Goal: Information Seeking & Learning: Check status

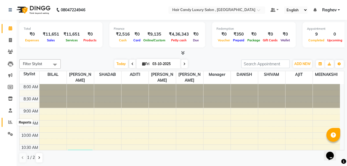
click at [10, 123] on icon at bounding box center [10, 122] width 4 height 4
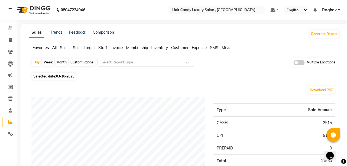
click at [67, 49] on span "Sales" at bounding box center [65, 47] width 10 height 5
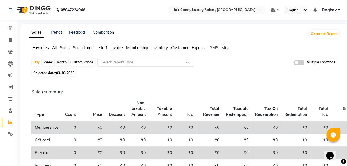
click at [106, 49] on span "Staff" at bounding box center [102, 47] width 9 height 5
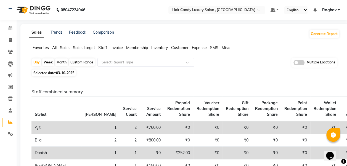
click at [83, 65] on div "Custom Range" at bounding box center [82, 63] width 26 height 8
select select "10"
select select "2025"
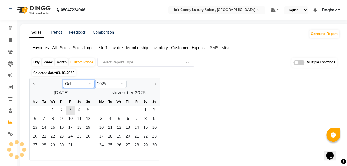
click at [81, 84] on select "Jan Feb Mar Apr May Jun [DATE] Aug Sep Oct Nov Dec" at bounding box center [79, 84] width 32 height 8
select select "9"
click at [63, 80] on select "Jan Feb Mar Apr May Jun [DATE] Aug Sep Oct Nov Dec" at bounding box center [79, 84] width 32 height 8
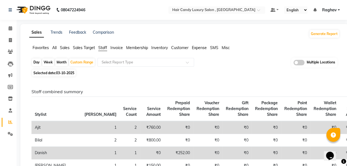
click at [67, 75] on span "Selected date: 03-10-2025" at bounding box center [54, 73] width 44 height 7
select select "10"
select select "2025"
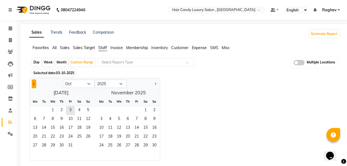
click at [32, 83] on button "Previous month" at bounding box center [34, 84] width 4 height 9
select select "9"
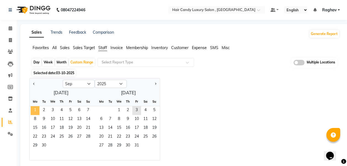
click at [37, 108] on span "1" at bounding box center [35, 110] width 9 height 9
click at [45, 146] on span "30" at bounding box center [44, 146] width 9 height 9
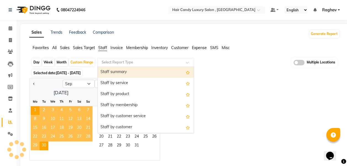
click at [164, 63] on input "text" at bounding box center [141, 63] width 80 height 6
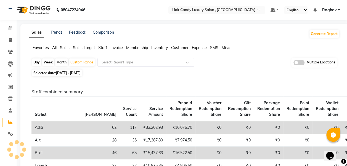
click at [54, 49] on span "All" at bounding box center [54, 47] width 4 height 5
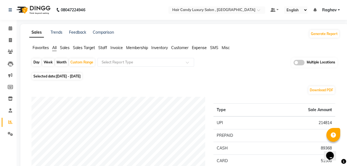
click at [67, 47] on span "Sales" at bounding box center [65, 47] width 10 height 5
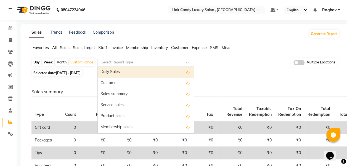
click at [136, 64] on input "text" at bounding box center [141, 63] width 80 height 6
click at [128, 74] on div "Daily Sales" at bounding box center [146, 72] width 96 height 11
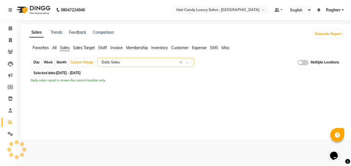
select select "full_report"
select select "csv"
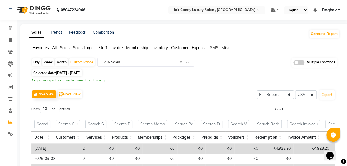
click at [91, 49] on span "Sales Target" at bounding box center [84, 47] width 22 height 5
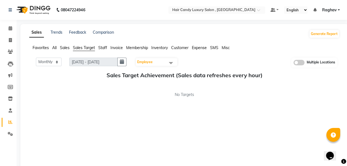
click at [64, 49] on span "Sales" at bounding box center [65, 47] width 10 height 5
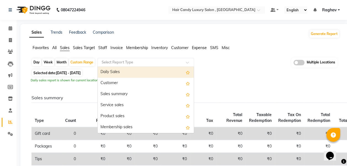
click at [122, 63] on input "text" at bounding box center [141, 63] width 80 height 6
click at [159, 70] on div "Daily Sales" at bounding box center [146, 72] width 96 height 11
select select "full_report"
select select "csv"
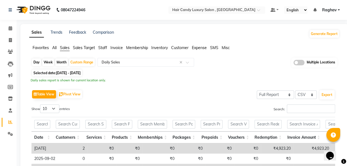
click at [88, 49] on span "Sales Target" at bounding box center [84, 47] width 22 height 5
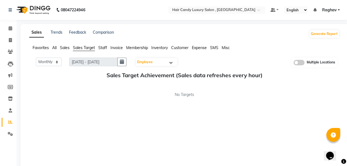
click at [105, 47] on span "Staff" at bounding box center [102, 47] width 9 height 5
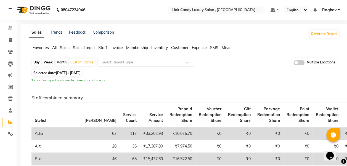
scroll to position [145, 0]
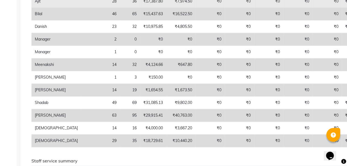
click at [166, 4] on td "₹7,974.50" at bounding box center [180, 1] width 29 height 13
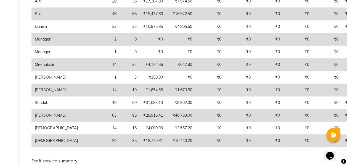
scroll to position [0, 0]
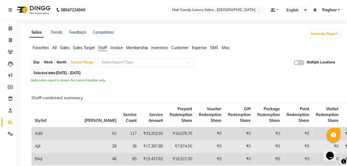
click at [166, 145] on td "₹7,974.50" at bounding box center [180, 146] width 29 height 13
